Goal: Information Seeking & Learning: Learn about a topic

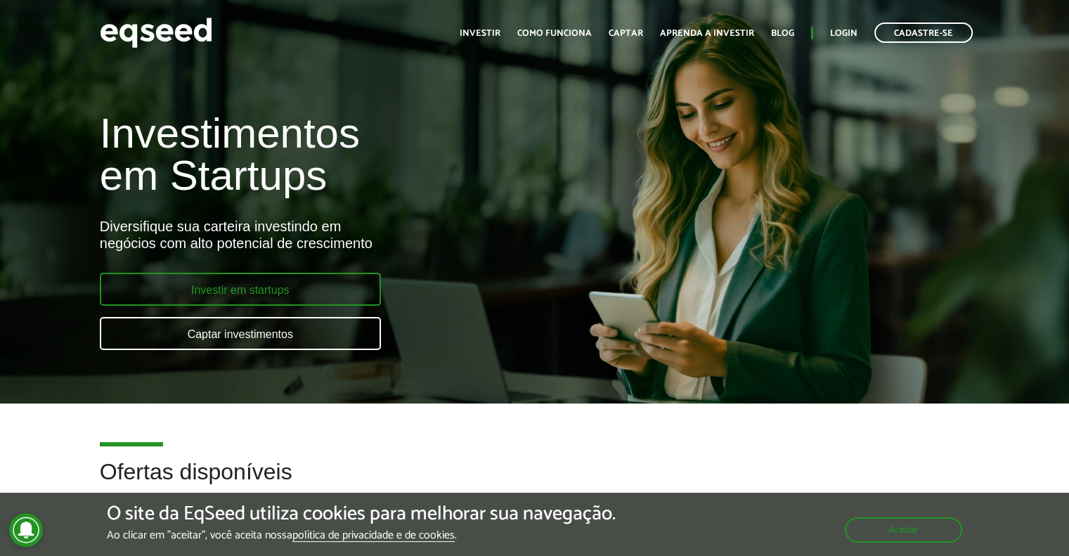
click at [284, 300] on link "Investir em startups" at bounding box center [240, 289] width 281 height 33
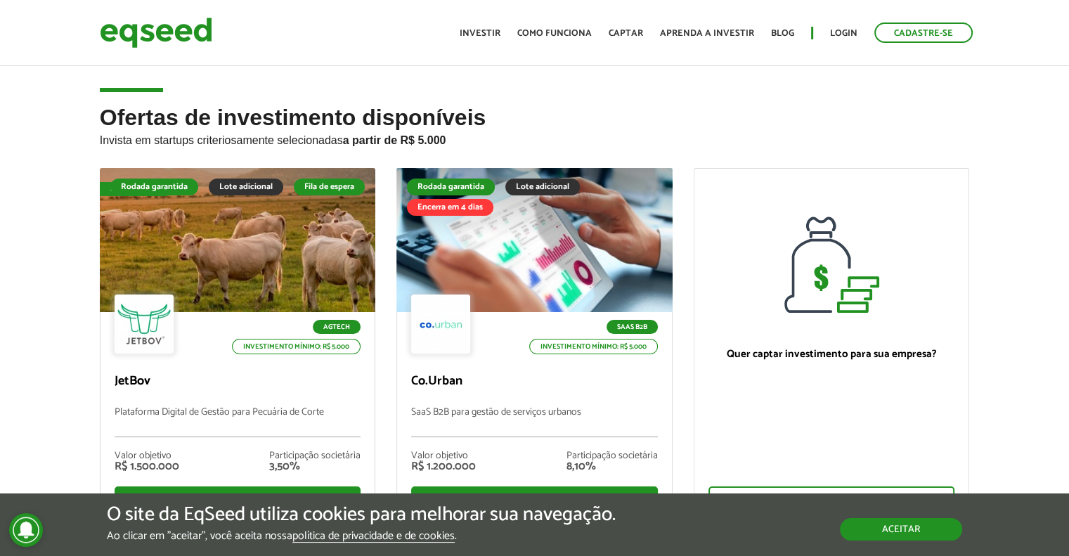
click at [937, 528] on button "Aceitar" at bounding box center [901, 529] width 122 height 22
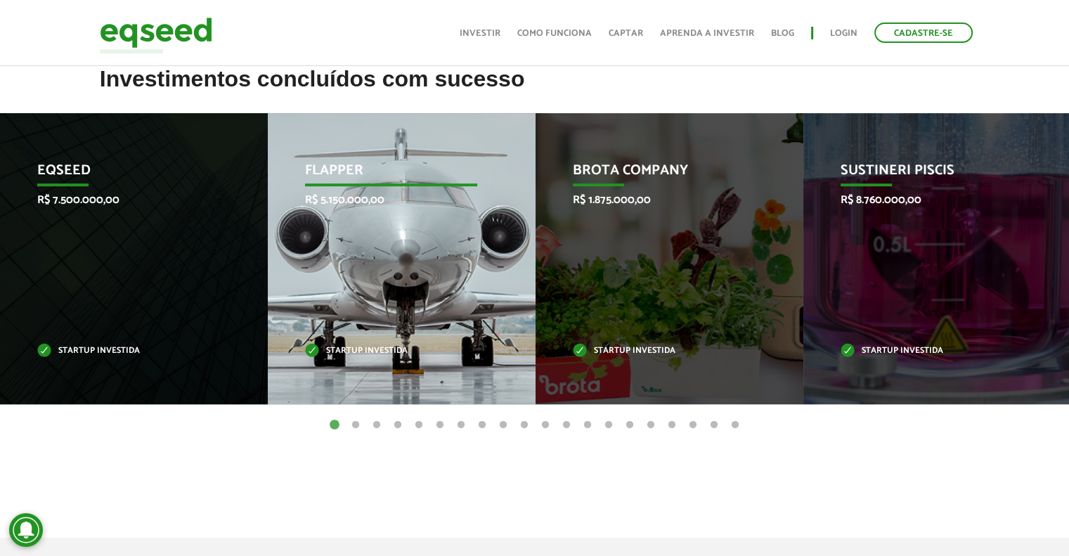
scroll to position [547, 0]
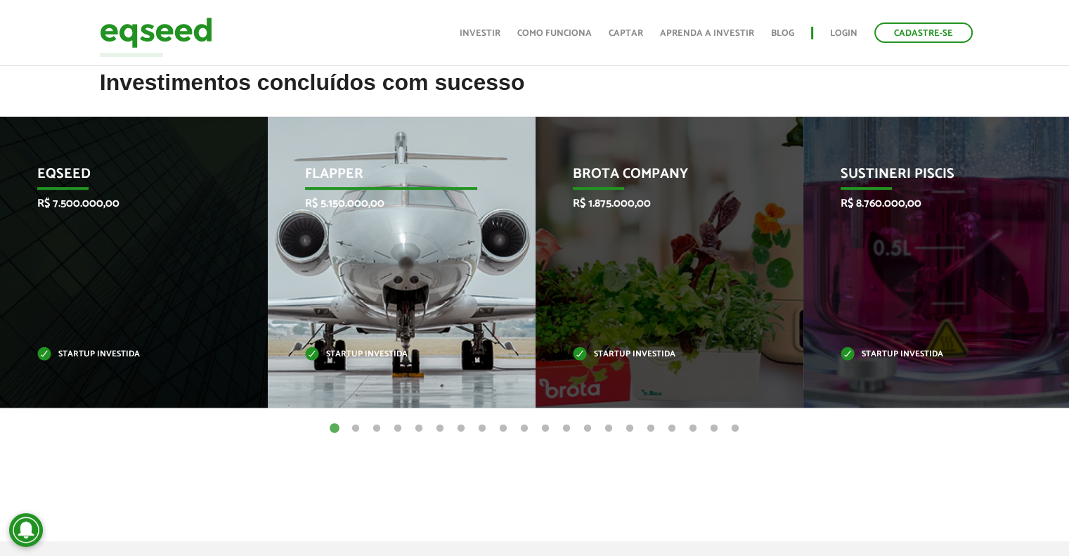
click at [338, 175] on p "Flapper" at bounding box center [391, 178] width 173 height 24
drag, startPoint x: 337, startPoint y: 182, endPoint x: 313, endPoint y: 242, distance: 65.0
click at [313, 242] on div "Flapper R$ 5.150.000,00 Startup investida" at bounding box center [391, 262] width 247 height 291
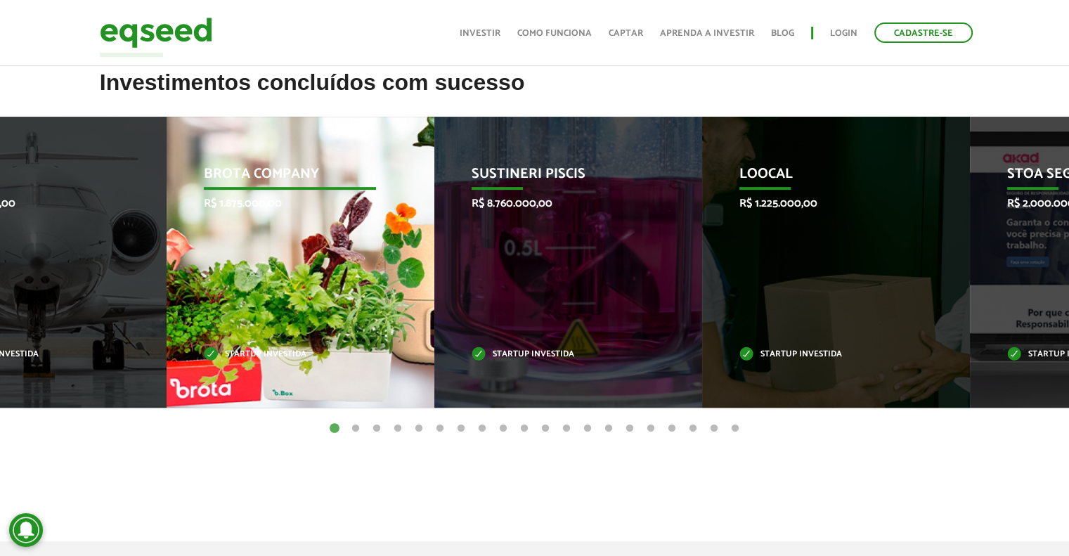
drag, startPoint x: 574, startPoint y: 375, endPoint x: 236, endPoint y: 361, distance: 338.3
click at [236, 361] on div "Brota Company R$ 1.875.000,00 Startup investida" at bounding box center [290, 262] width 247 height 291
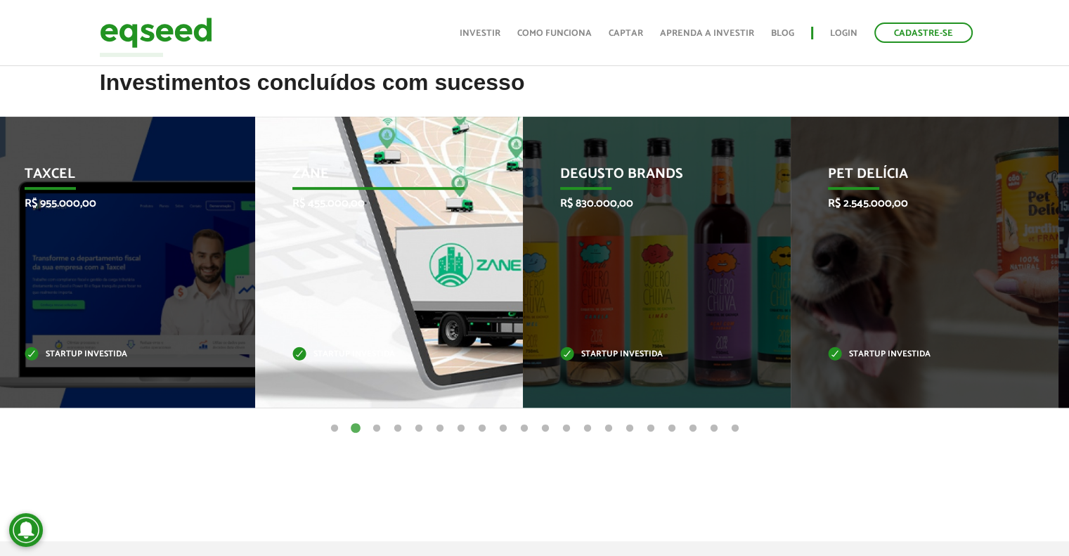
drag, startPoint x: 821, startPoint y: 350, endPoint x: 232, endPoint y: 320, distance: 590.3
click at [255, 320] on div "Zane R$ 455.000,00 Startup investida" at bounding box center [378, 262] width 247 height 291
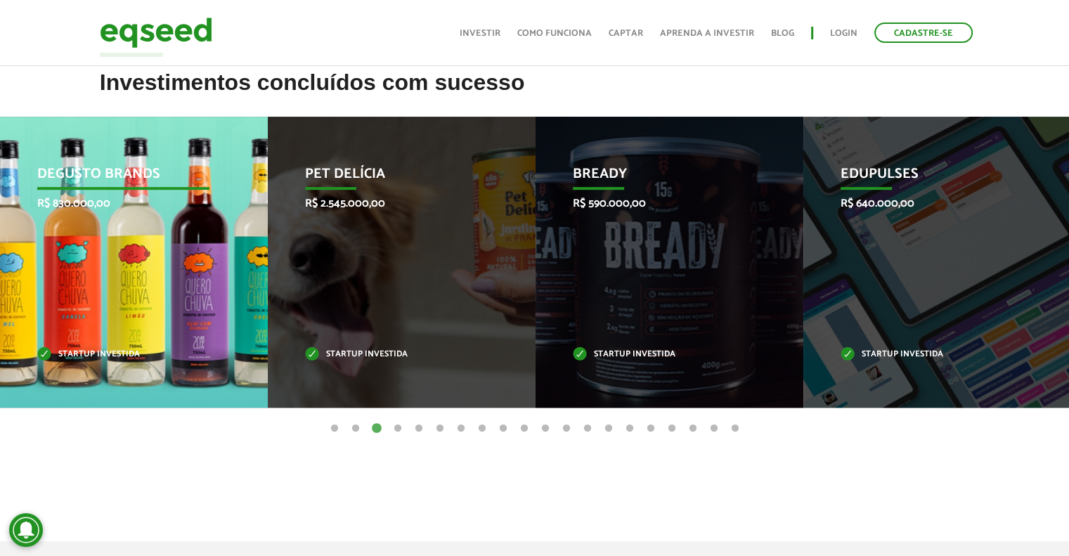
click at [126, 176] on p "Degusto Brands" at bounding box center [123, 178] width 173 height 24
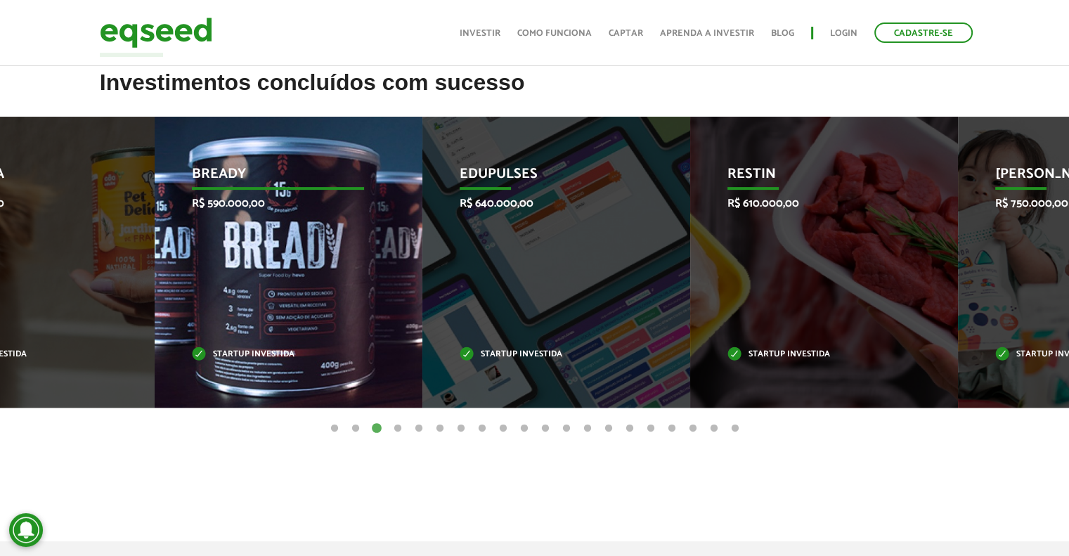
drag, startPoint x: 721, startPoint y: 297, endPoint x: 249, endPoint y: 272, distance: 472.2
click at [249, 272] on div "Bready R$ 590.000,00 Startup investida" at bounding box center [278, 262] width 247 height 291
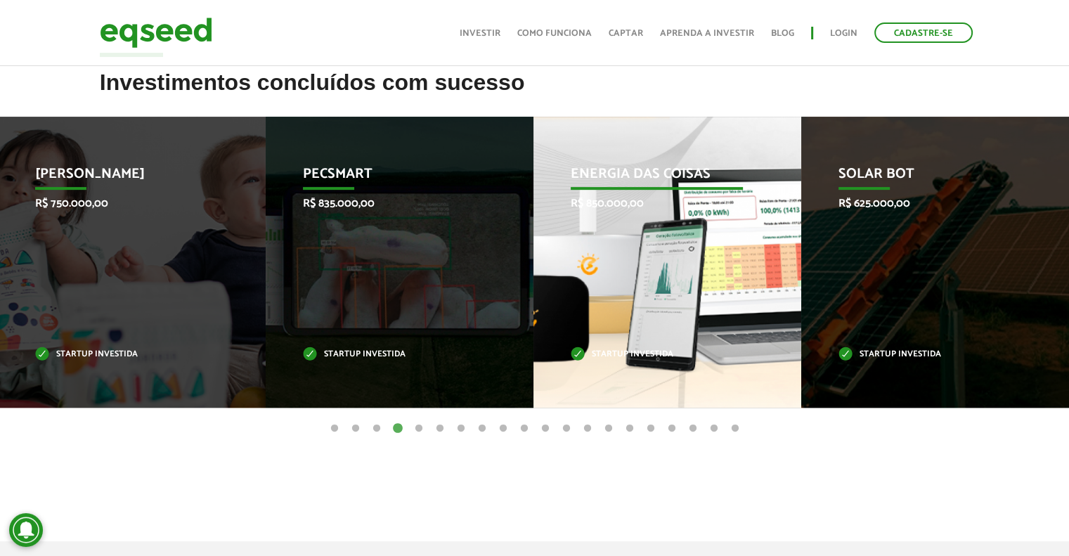
drag, startPoint x: 916, startPoint y: 306, endPoint x: 248, endPoint y: 291, distance: 668.4
click at [533, 291] on div "Energia das Coisas R$ 850.000,00 Startup investida" at bounding box center [656, 262] width 247 height 291
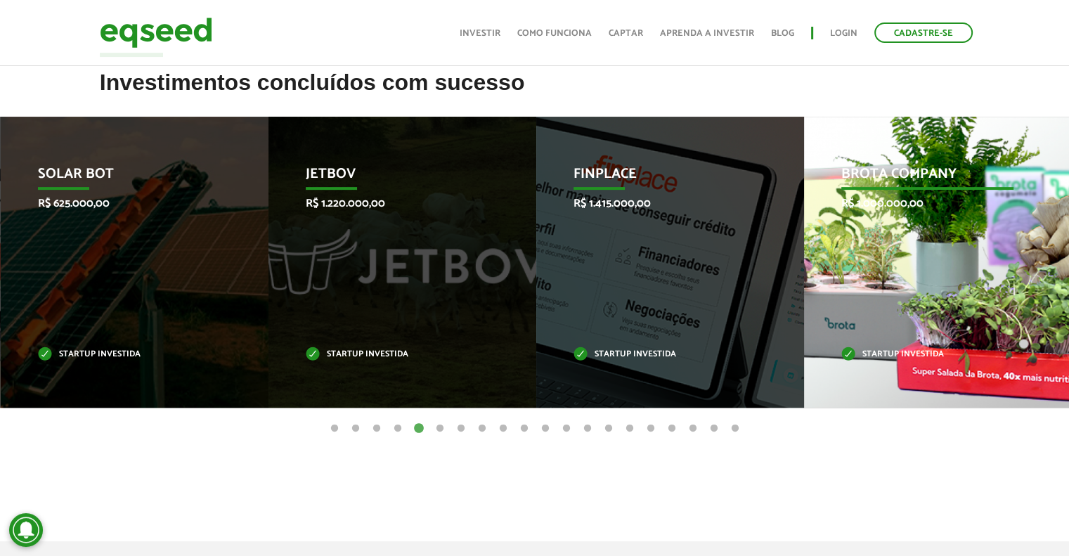
click at [901, 247] on div "Brota Company R$ 1.000.000,00 Startup investida" at bounding box center [927, 262] width 247 height 291
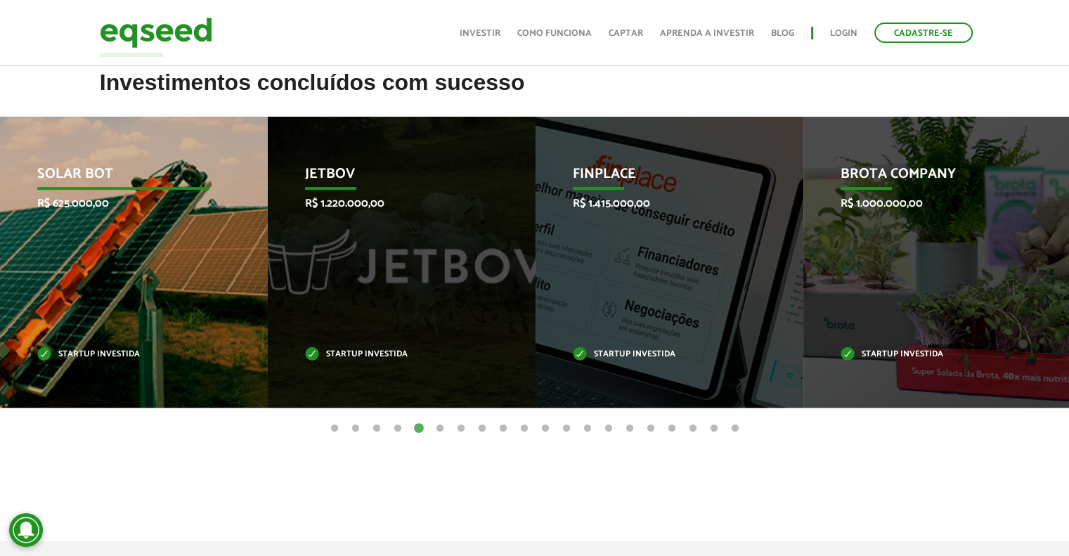
drag, startPoint x: 901, startPoint y: 247, endPoint x: 129, endPoint y: 264, distance: 772.5
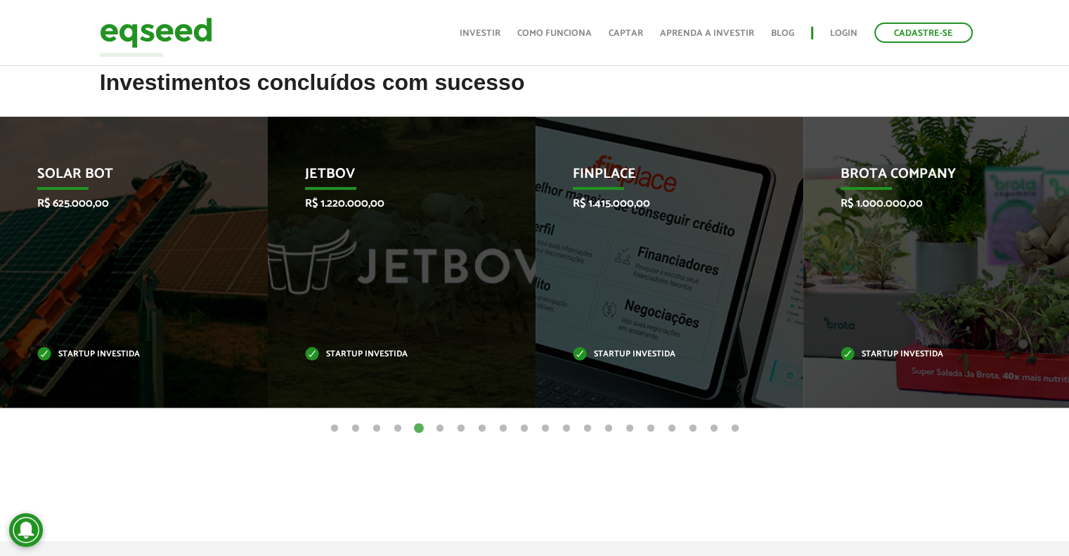
click at [625, 423] on button "15" at bounding box center [630, 429] width 14 height 14
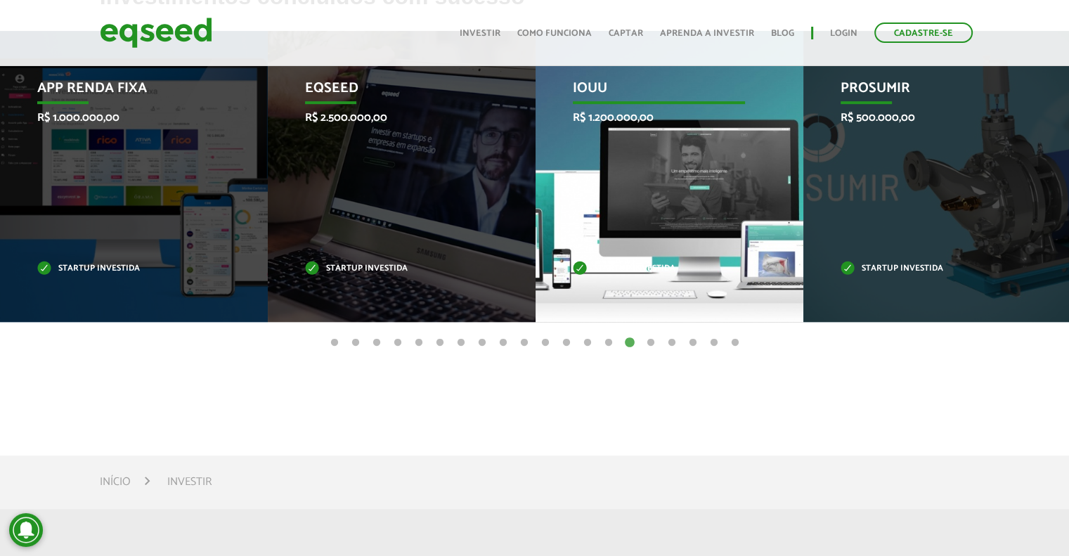
scroll to position [422, 0]
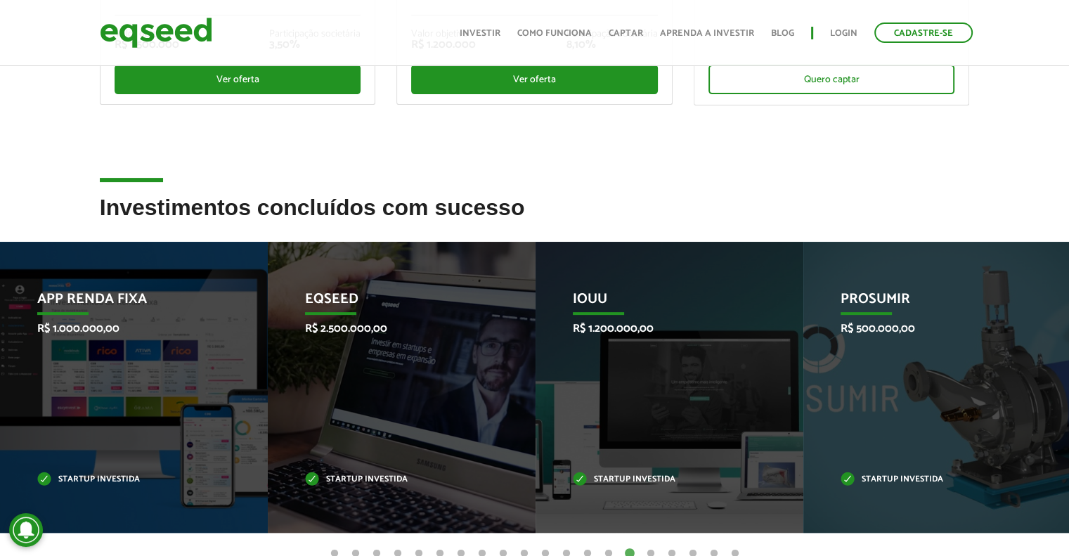
drag, startPoint x: 349, startPoint y: 118, endPoint x: 353, endPoint y: 109, distance: 10.4
